Goal: Task Accomplishment & Management: Use online tool/utility

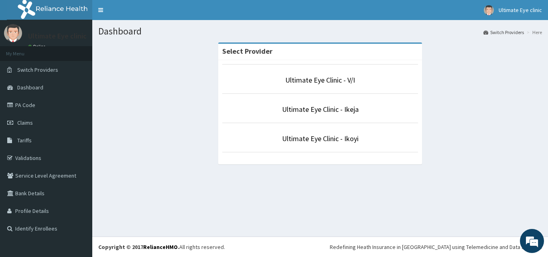
click at [303, 144] on li "Ultimate Eye Clinic - Ikoyi" at bounding box center [320, 138] width 196 height 30
click at [305, 143] on link "Ultimate Eye Clinic - Ikoyi" at bounding box center [320, 138] width 77 height 9
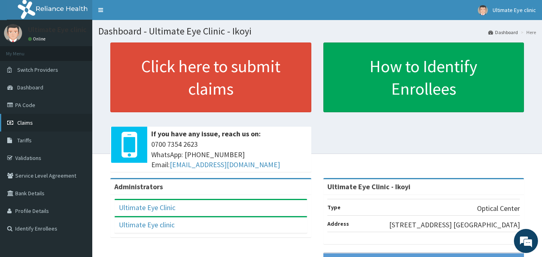
click at [40, 122] on link "Claims" at bounding box center [46, 123] width 92 height 18
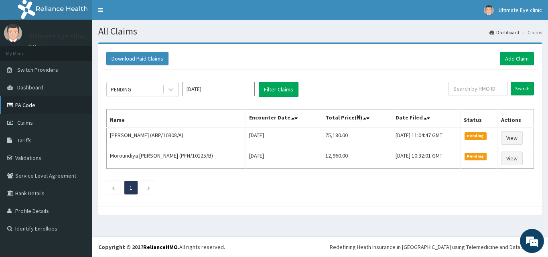
click at [55, 103] on link "PA Code" at bounding box center [46, 105] width 92 height 18
